Goal: Book appointment/travel/reservation

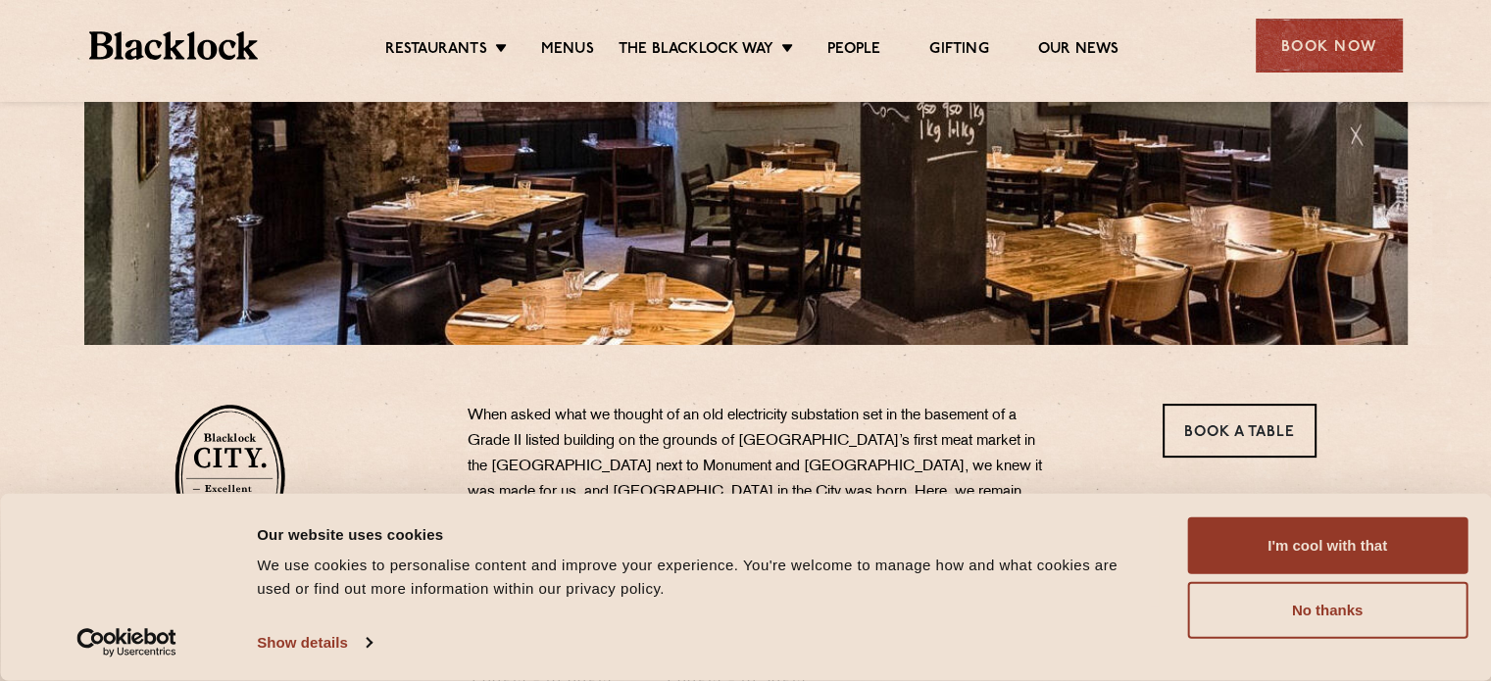
scroll to position [361, 0]
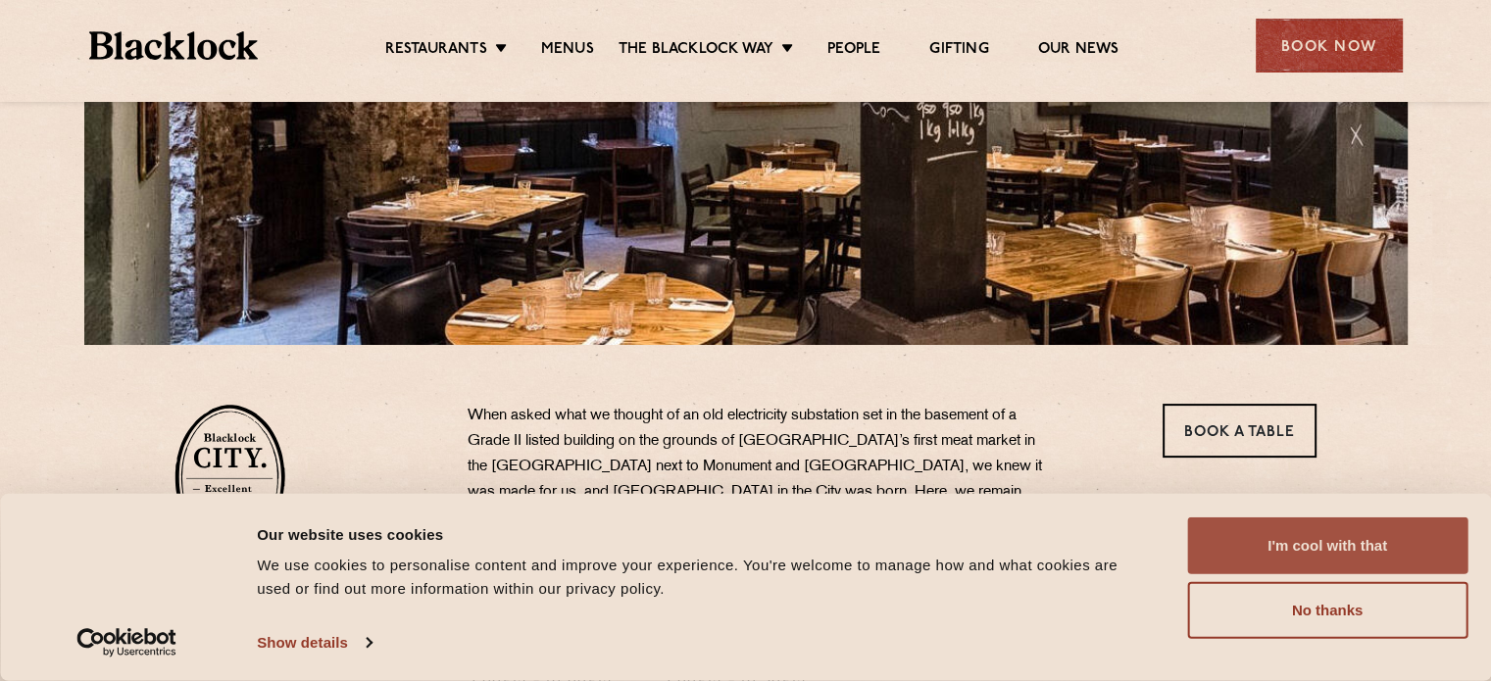
click at [1353, 542] on button "I'm cool with that" at bounding box center [1327, 546] width 280 height 57
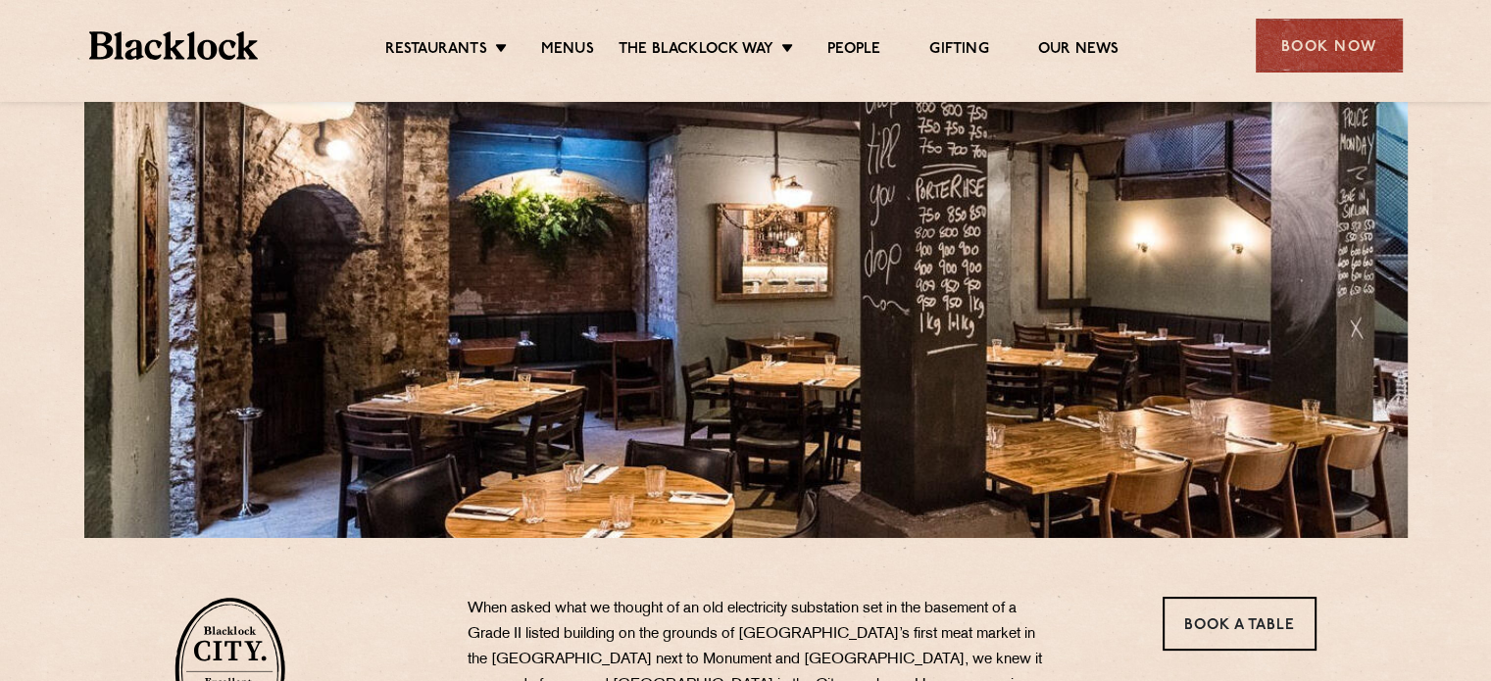
scroll to position [0, 0]
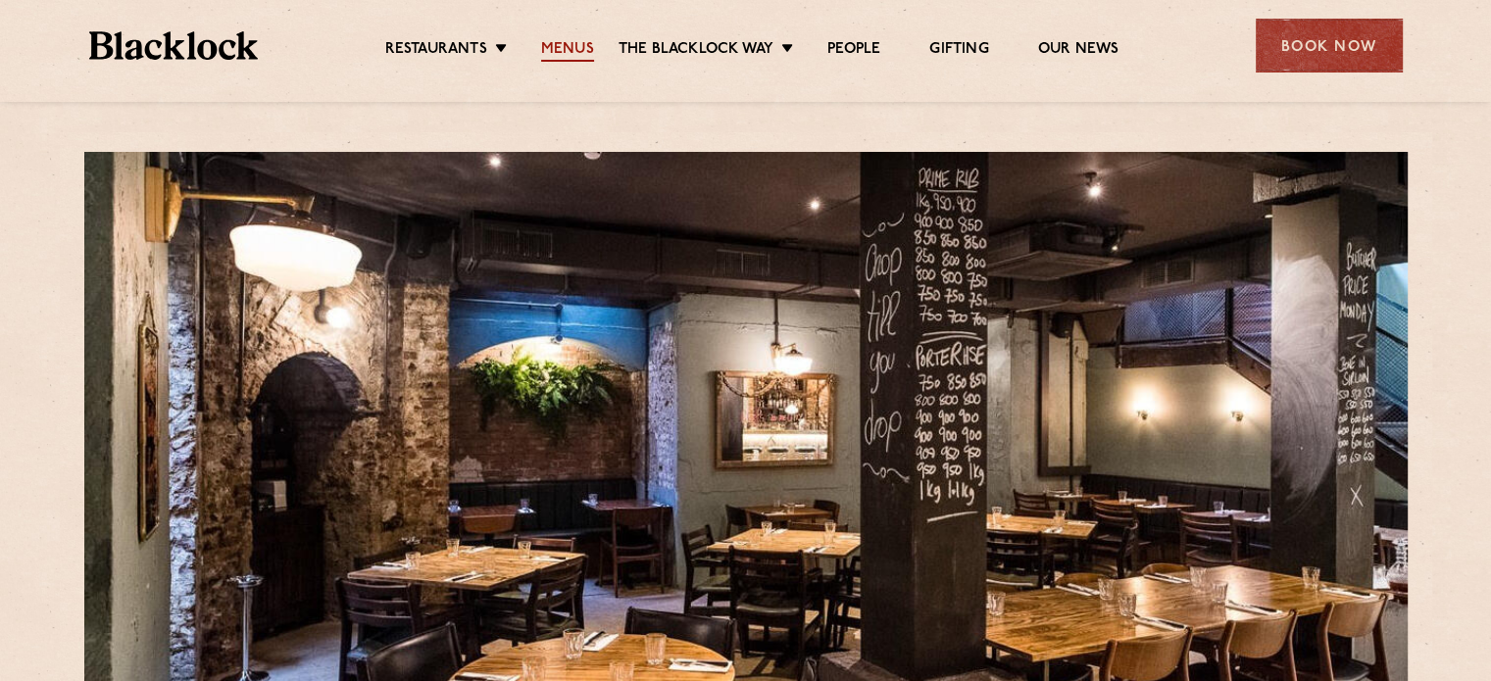
click at [566, 46] on link "Menus" at bounding box center [567, 51] width 53 height 22
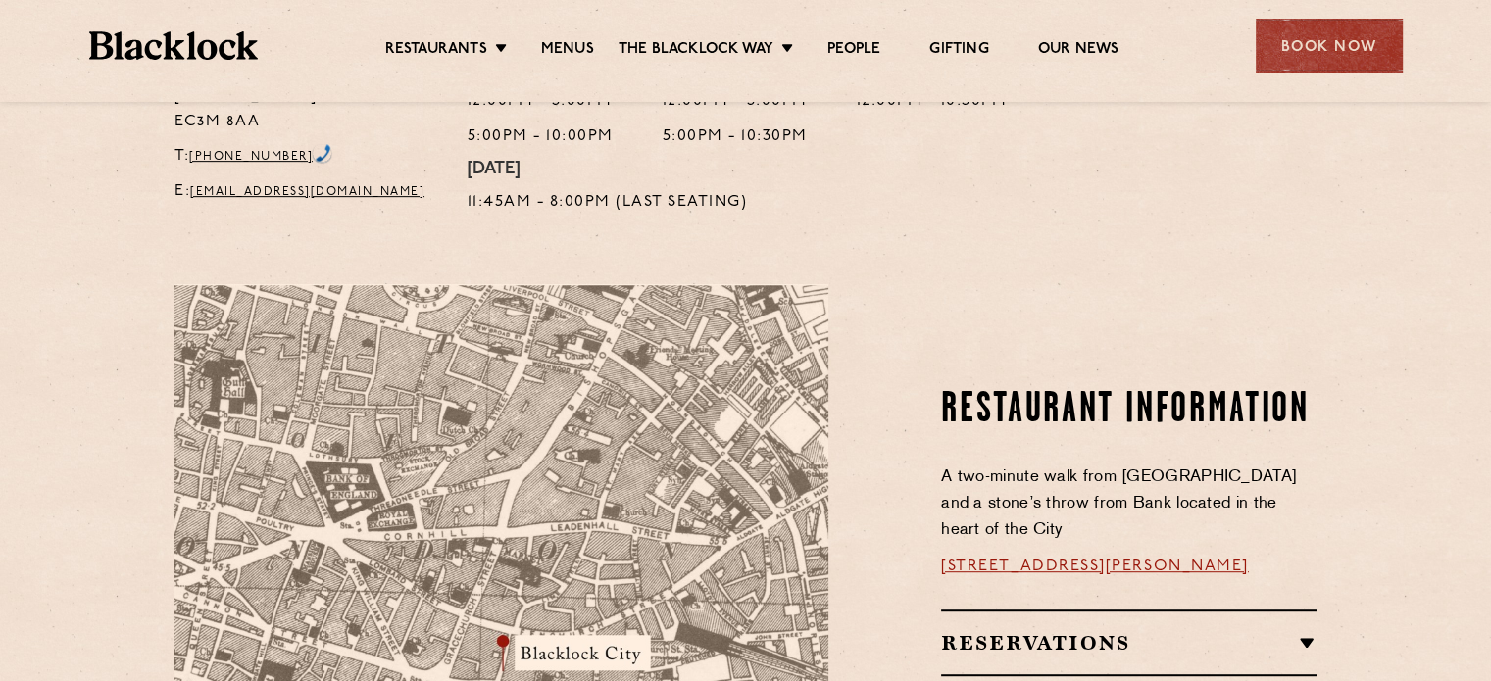
scroll to position [906, 0]
click at [1310, 631] on h2 "Reservations" at bounding box center [1128, 643] width 375 height 24
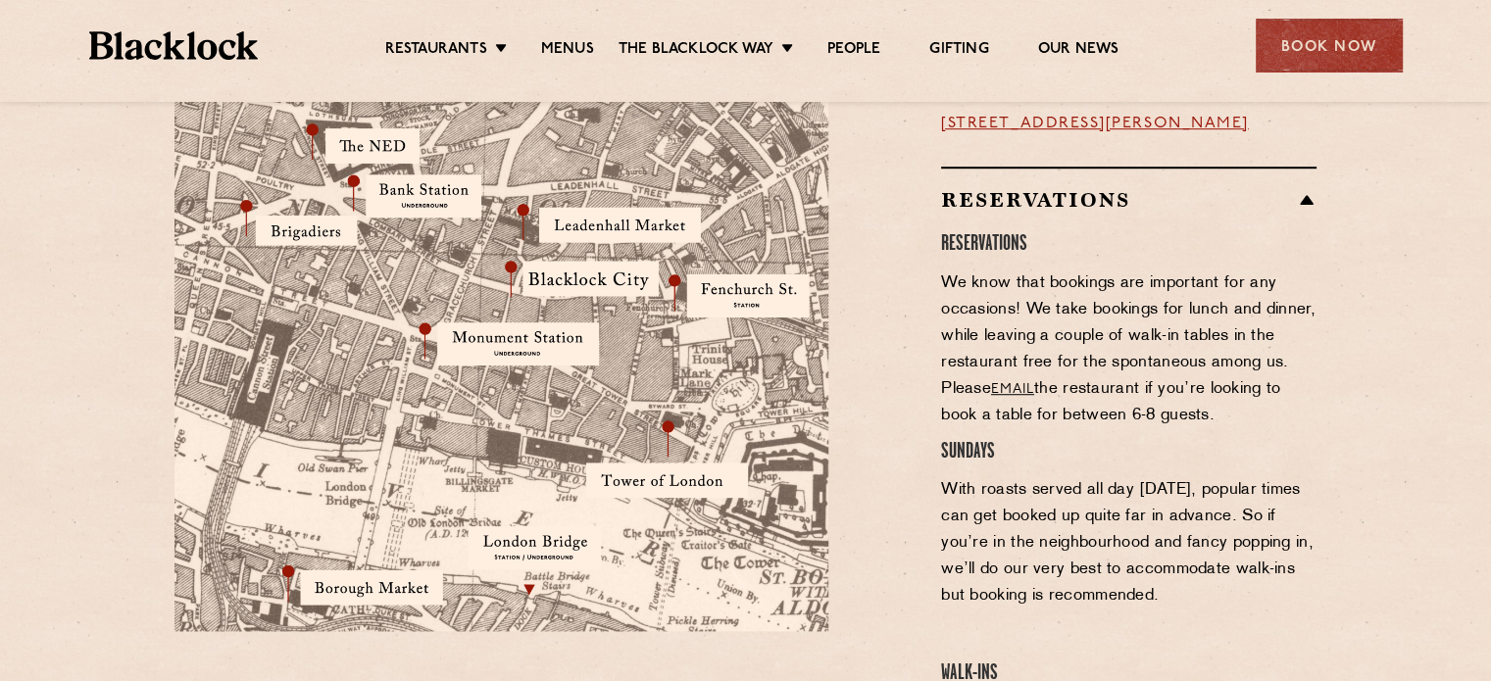
scroll to position [1257, 0]
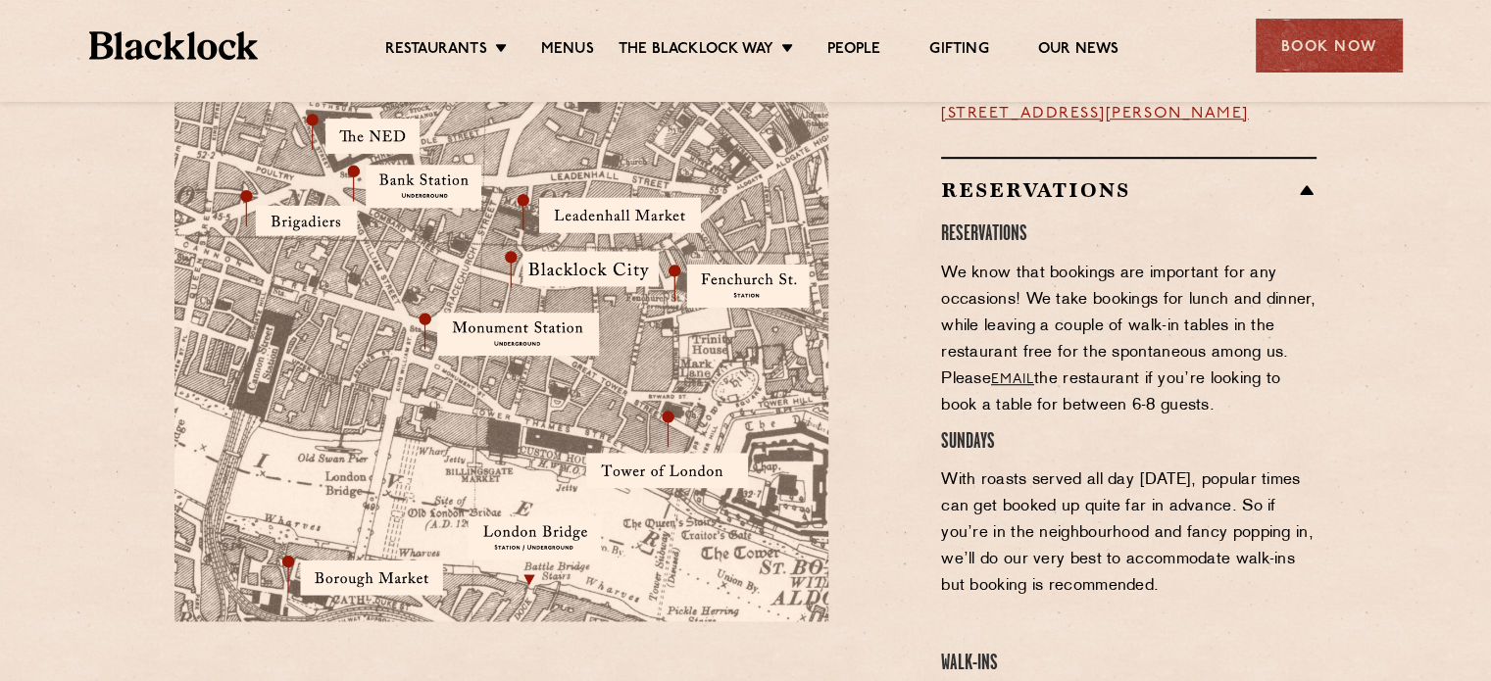
click at [1011, 373] on link "email" at bounding box center [1012, 380] width 43 height 15
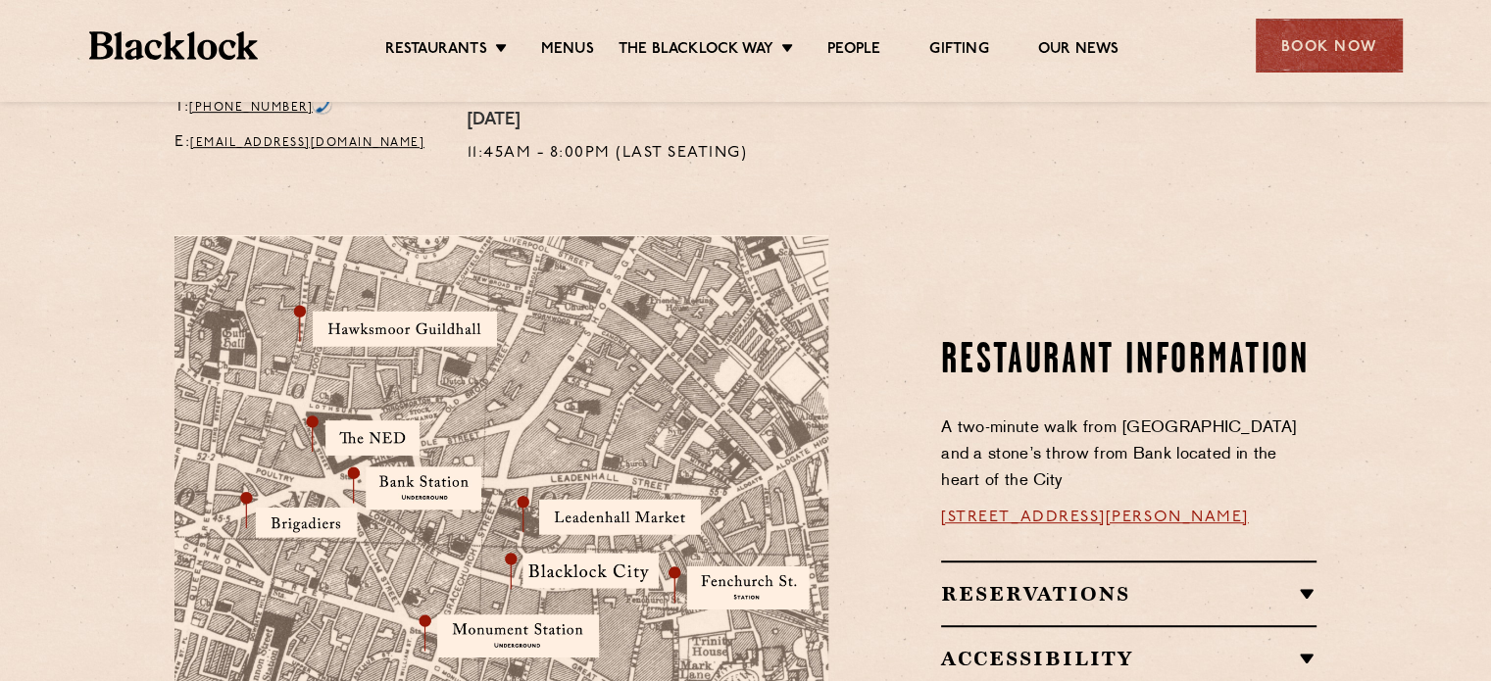
scroll to position [956, 0]
click at [307, 497] on img at bounding box center [501, 578] width 654 height 688
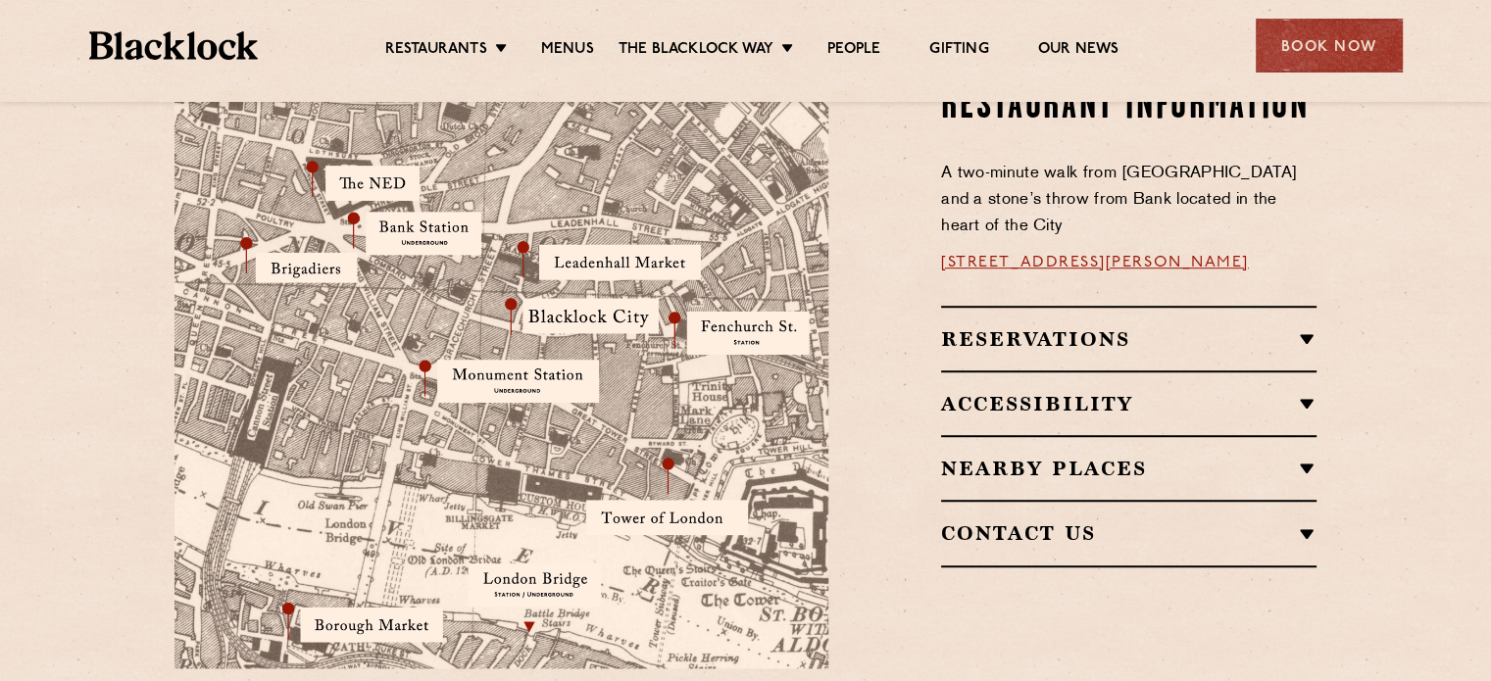
scroll to position [1211, 0]
click at [1299, 326] on h2 "Reservations" at bounding box center [1128, 338] width 375 height 24
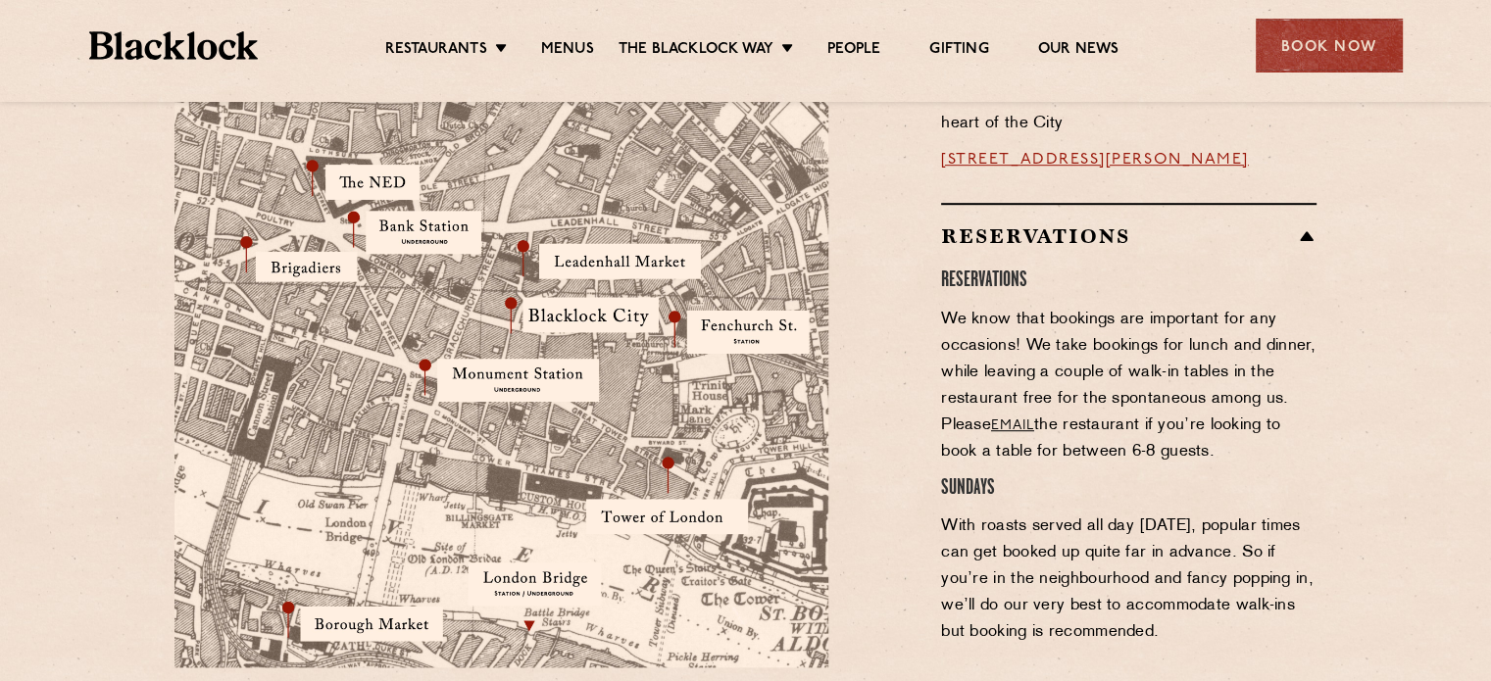
click at [1019, 419] on link "email" at bounding box center [1012, 426] width 43 height 15
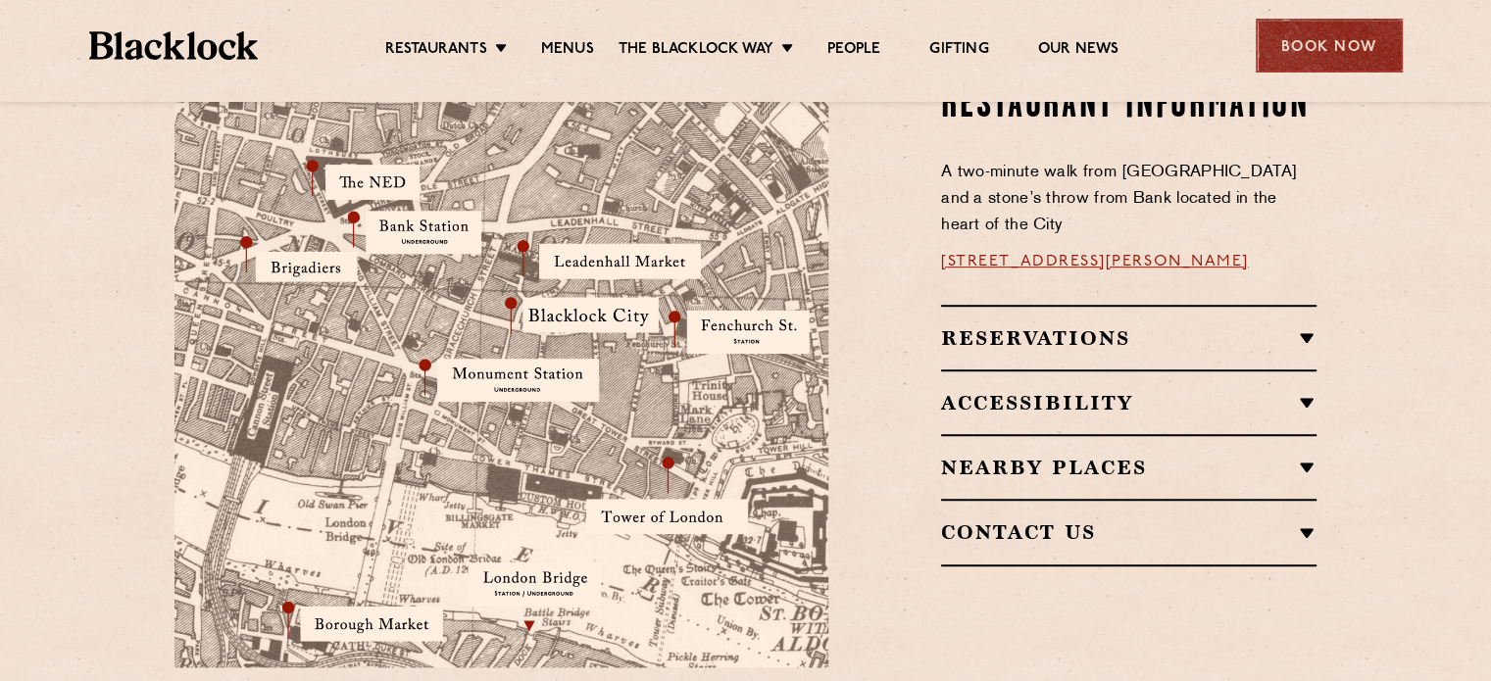
click at [1335, 42] on div "Book Now" at bounding box center [1329, 46] width 147 height 54
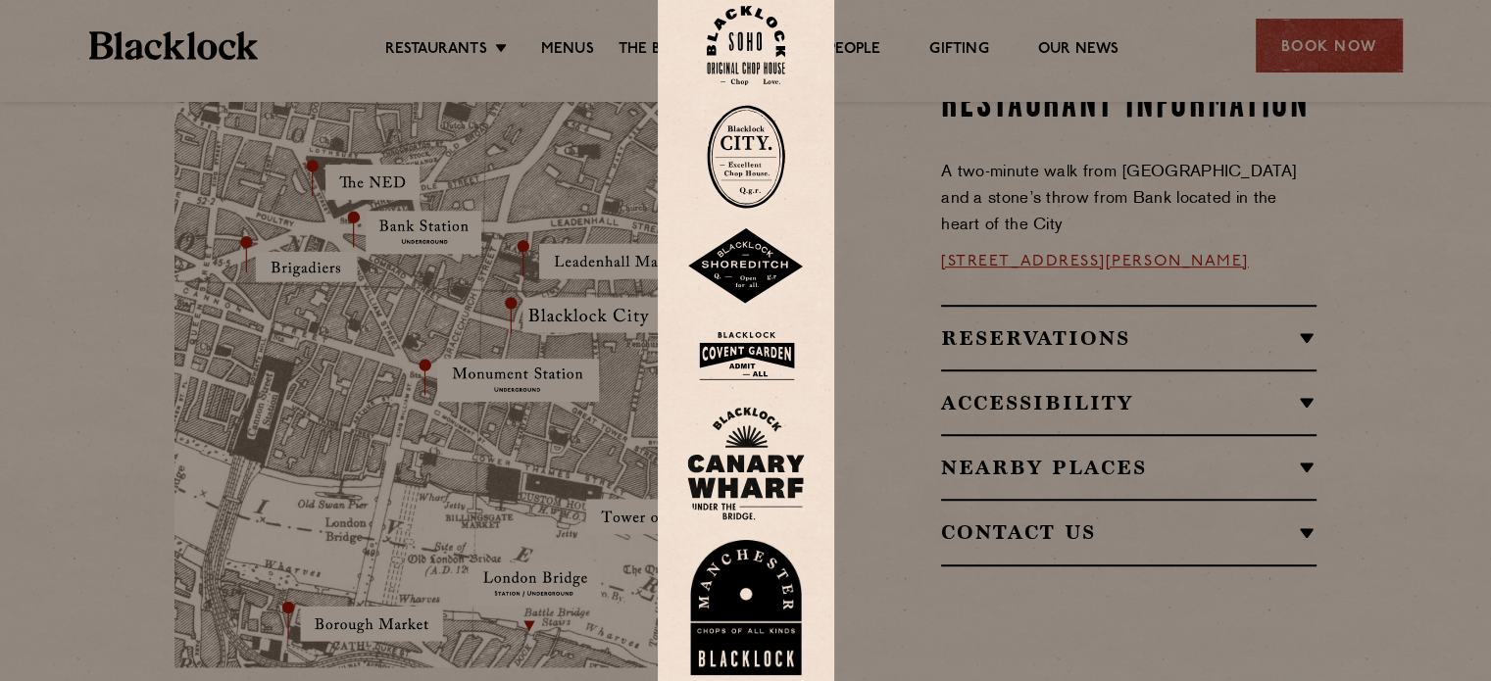
click at [761, 138] on img at bounding box center [746, 157] width 78 height 104
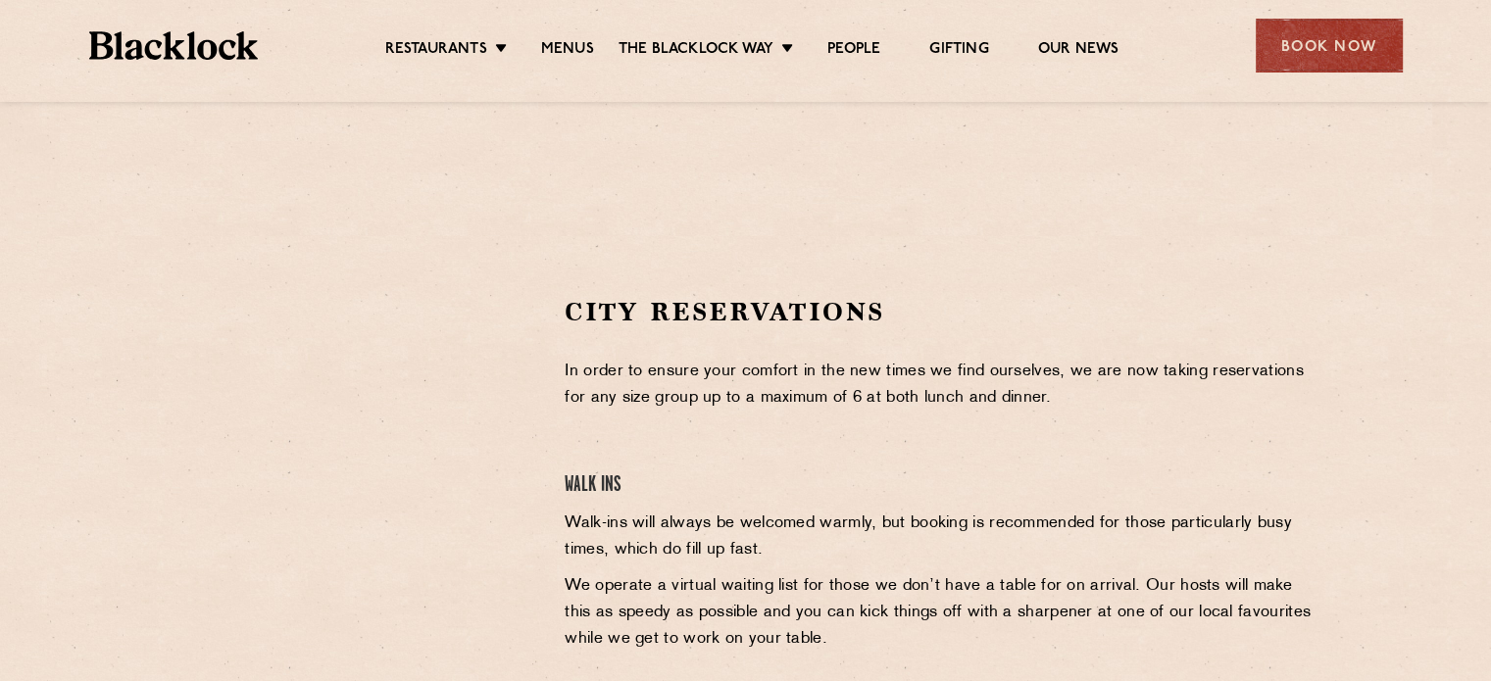
scroll to position [471, 0]
